Goal: Transaction & Acquisition: Purchase product/service

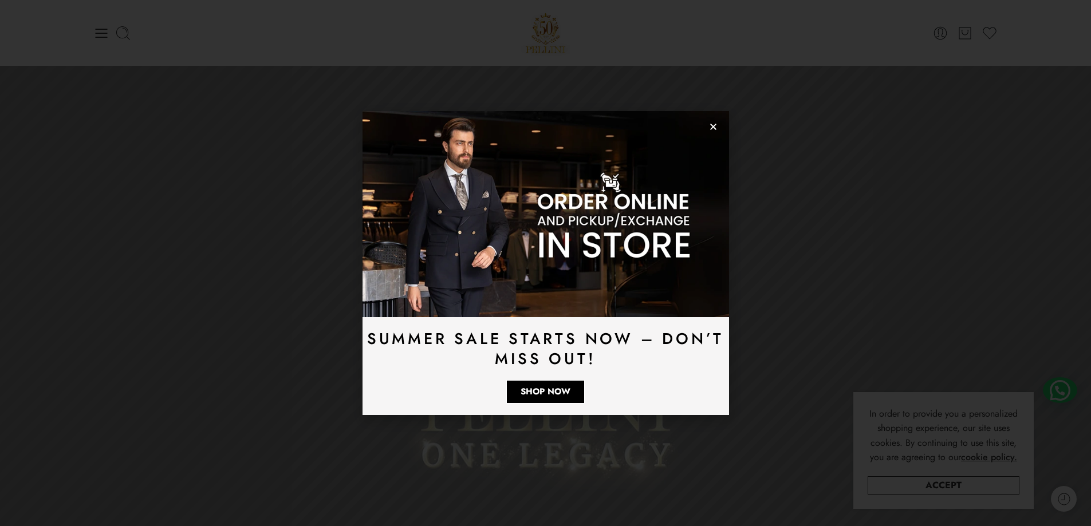
click at [711, 127] on icon "Close" at bounding box center [713, 127] width 9 height 9
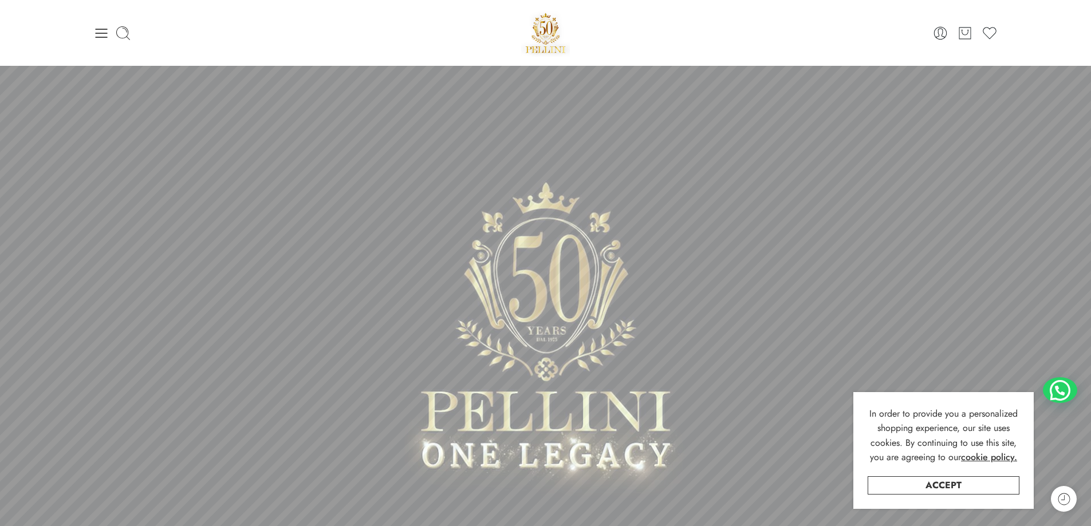
click at [109, 37] on div at bounding box center [244, 33] width 302 height 16
click at [97, 34] on icon at bounding box center [101, 33] width 16 height 16
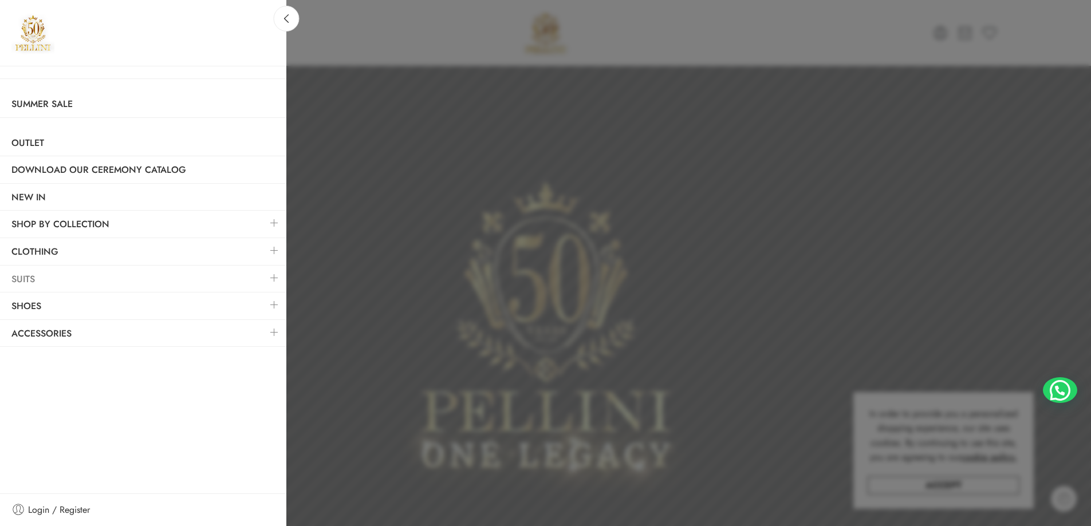
click at [36, 281] on link "Suits" at bounding box center [143, 279] width 286 height 26
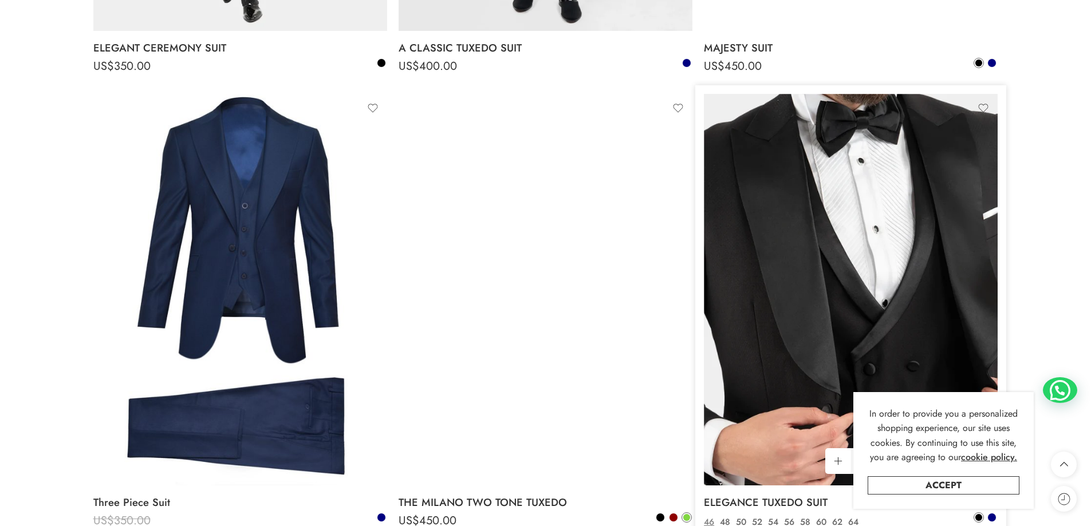
scroll to position [2978, 0]
